Goal: Complete Application Form

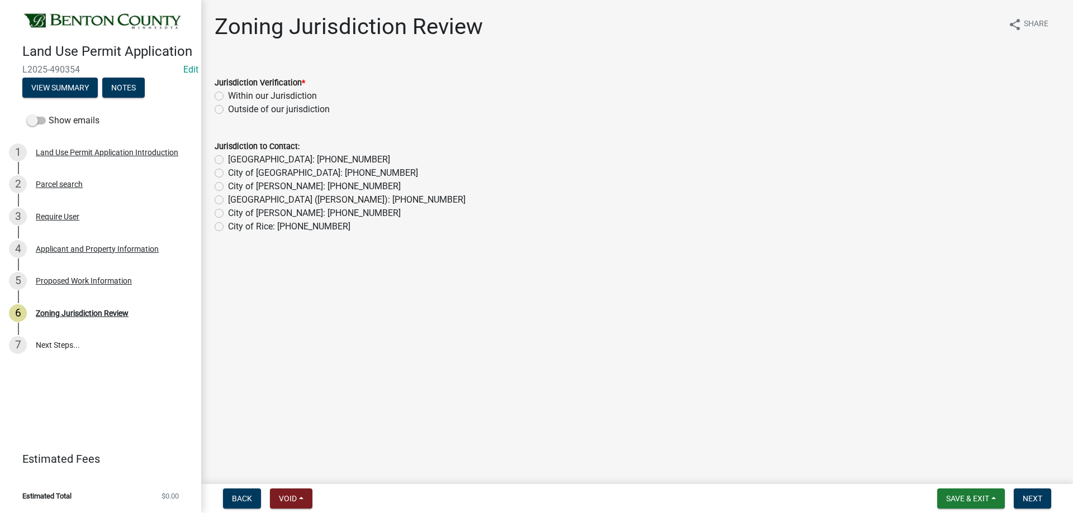
click at [228, 97] on label "Within our Jurisdiction" at bounding box center [272, 95] width 89 height 13
click at [228, 97] on input "Within our Jurisdiction" at bounding box center [231, 92] width 7 height 7
radio input "true"
click at [1036, 496] on span "Next" at bounding box center [1032, 498] width 20 height 9
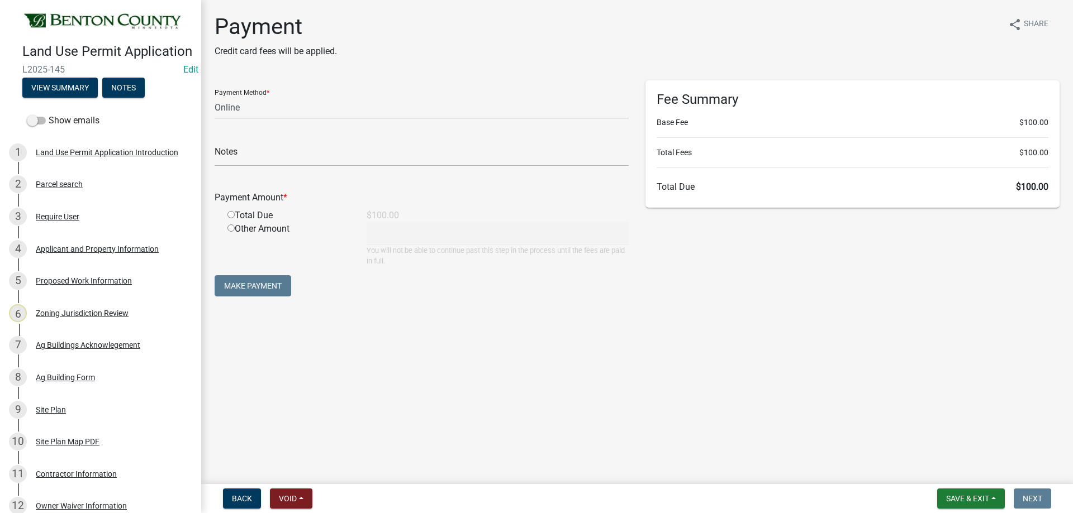
select select "3: 3"
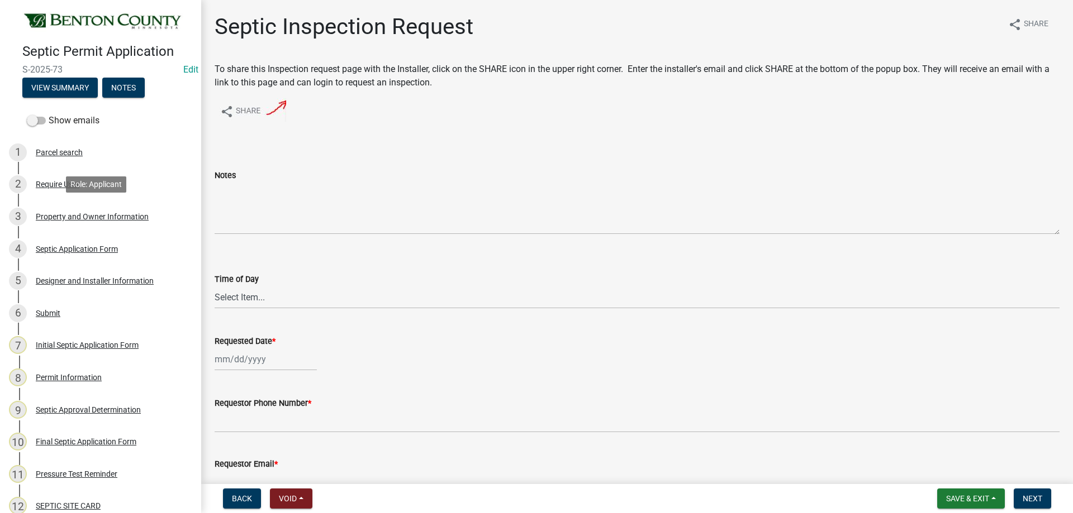
click at [81, 213] on div "Property and Owner Information" at bounding box center [92, 217] width 113 height 8
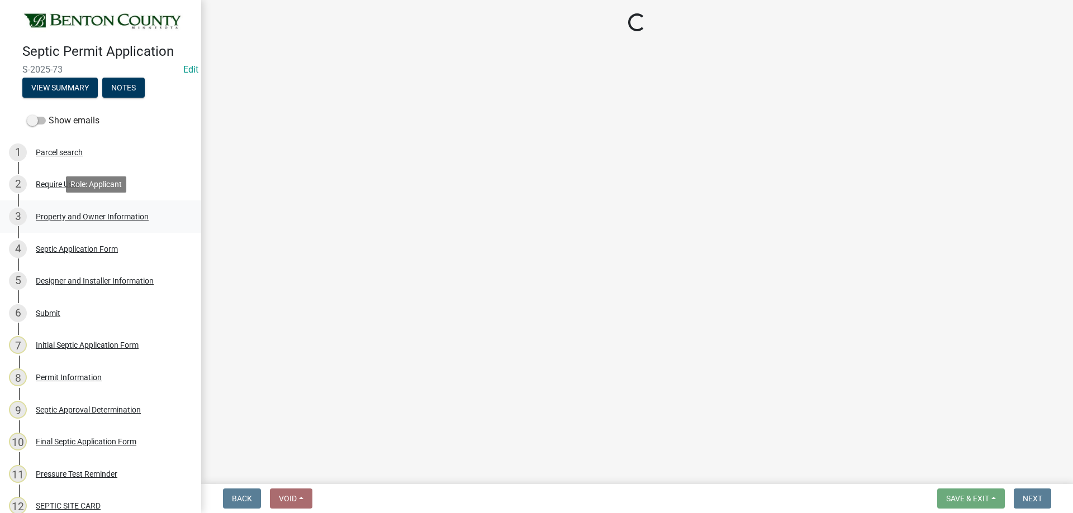
select select "3dace726-2193-4b77-872b-2fbbc186c502"
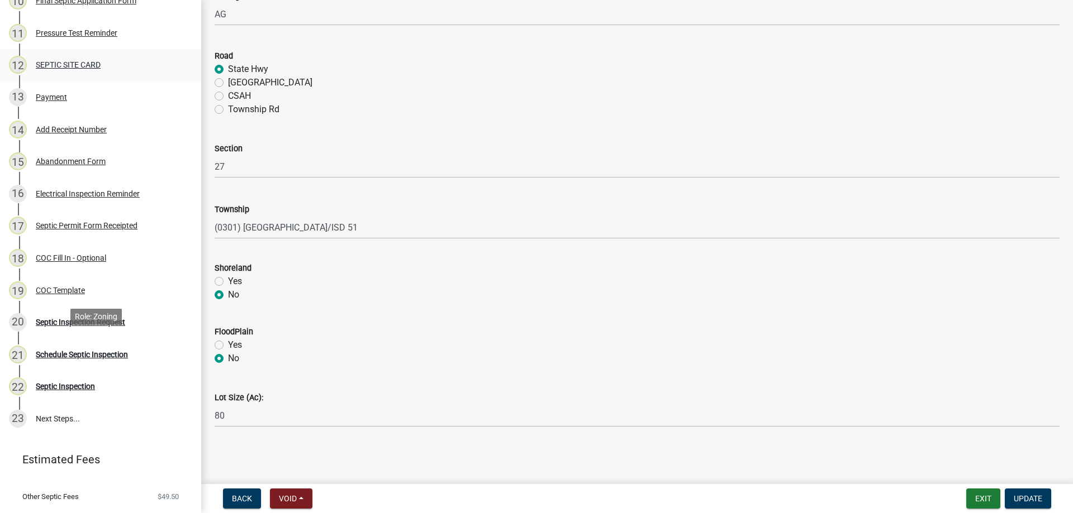
scroll to position [447, 0]
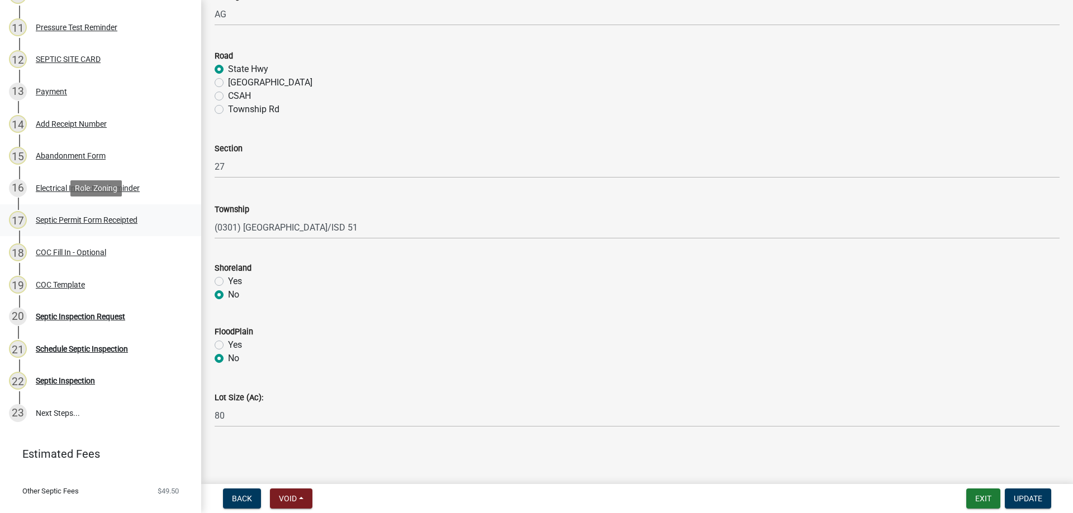
click at [77, 216] on div "Septic Permit Form Receipted" at bounding box center [87, 220] width 102 height 8
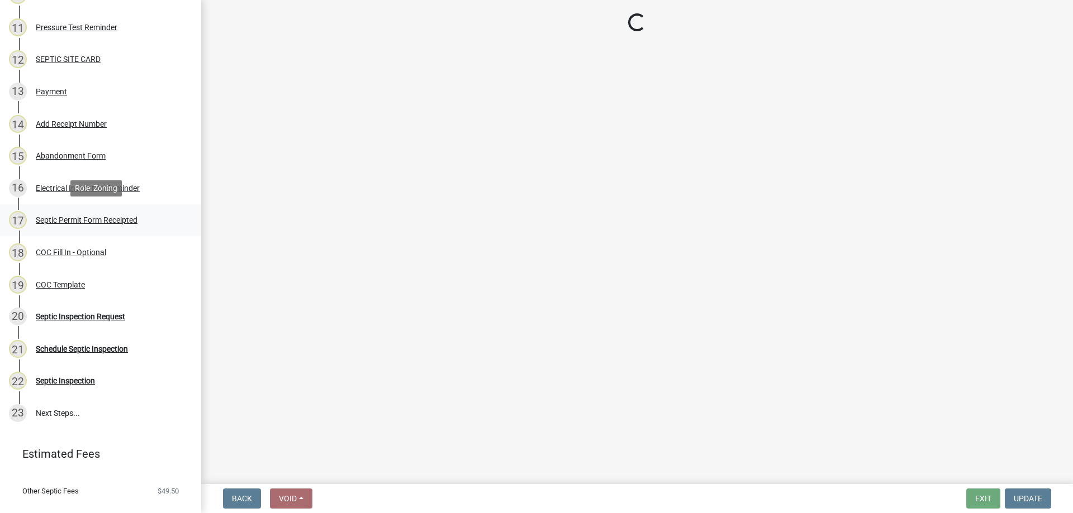
scroll to position [0, 0]
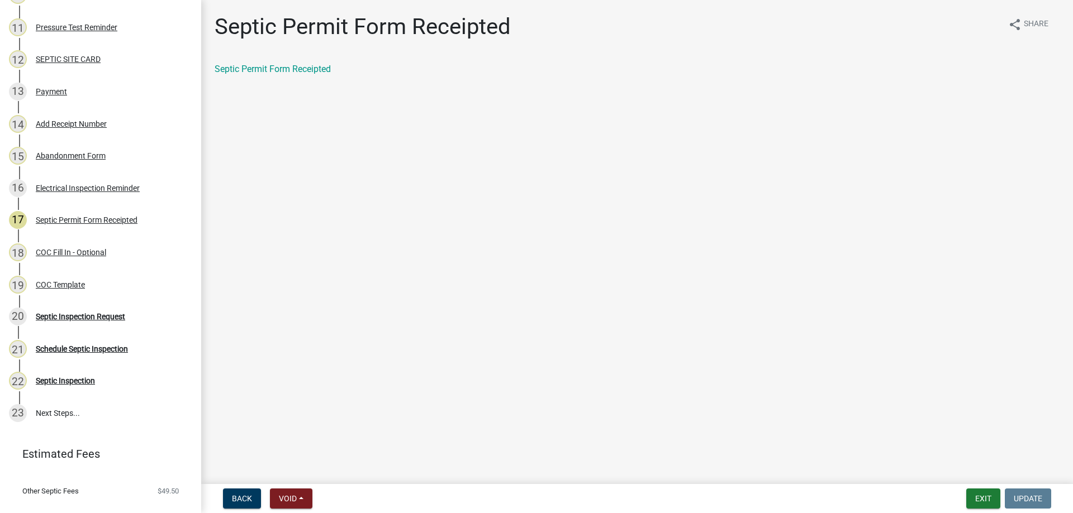
click at [248, 63] on div "Septic Permit Form Receipted" at bounding box center [637, 69] width 845 height 13
click at [249, 64] on div "Septic Permit Form Receipted" at bounding box center [637, 69] width 845 height 13
click at [249, 66] on link "Septic Permit Form Receipted" at bounding box center [273, 69] width 116 height 11
